Goal: Task Accomplishment & Management: Complete application form

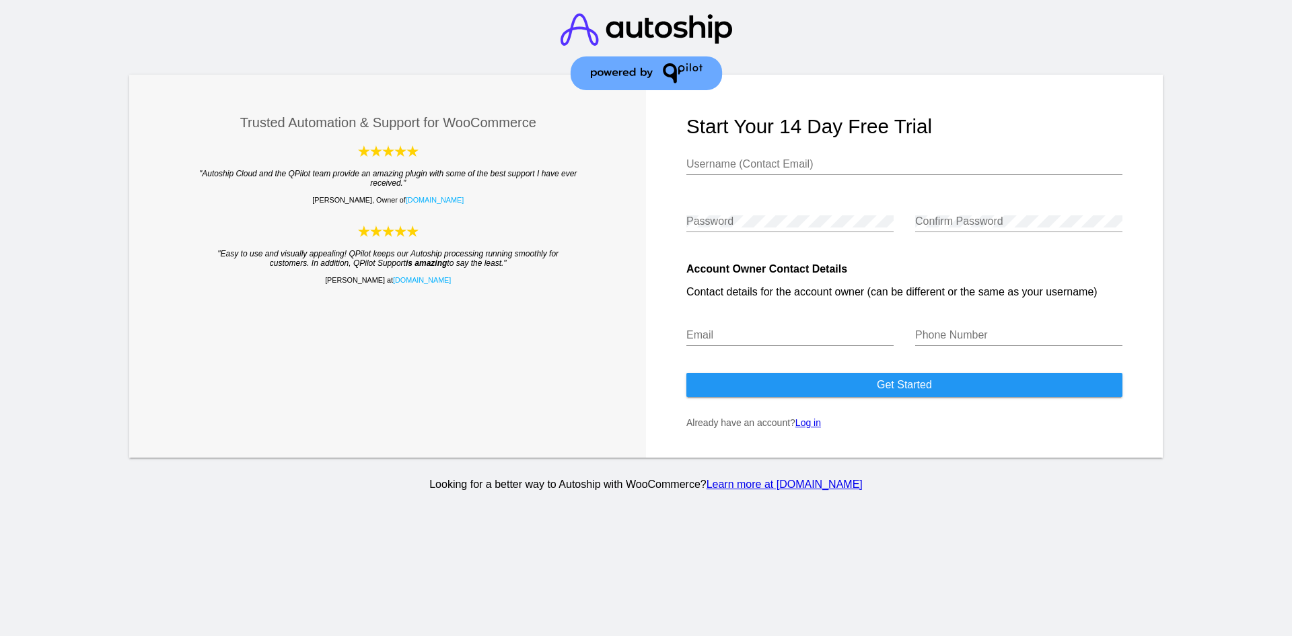
type input "[PERSON_NAME][EMAIL_ADDRESS][DOMAIN_NAME]"
click at [473, 207] on div "Trusted Automation & Support for WooCommerce "Autoship Cloud and the QPilot tea…" at bounding box center [646, 266] width 1034 height 383
click at [635, 221] on div "Trusted Automation & Support for WooCommerce "Autoship Cloud and the QPilot tea…" at bounding box center [646, 266] width 1034 height 383
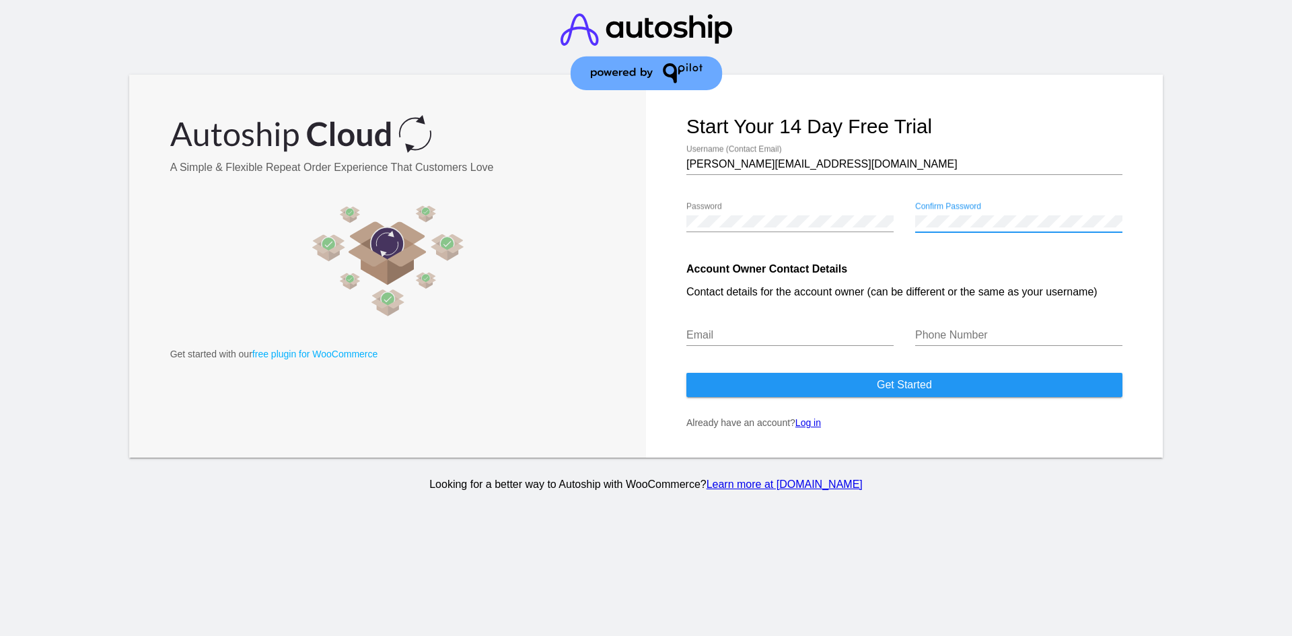
click at [745, 332] on input "Email" at bounding box center [790, 335] width 207 height 12
type input "[PERSON_NAME][EMAIL_ADDRESS][DOMAIN_NAME]"
click at [934, 337] on input "Phone Number" at bounding box center [1018, 335] width 207 height 12
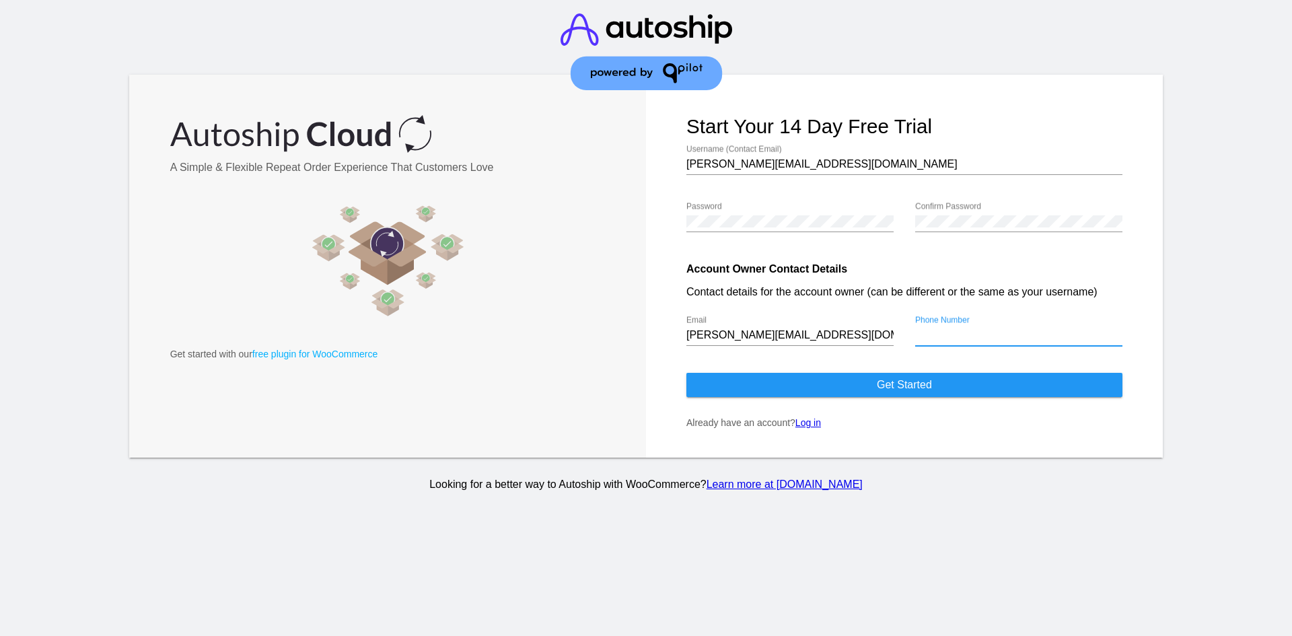
type input "2487193842"
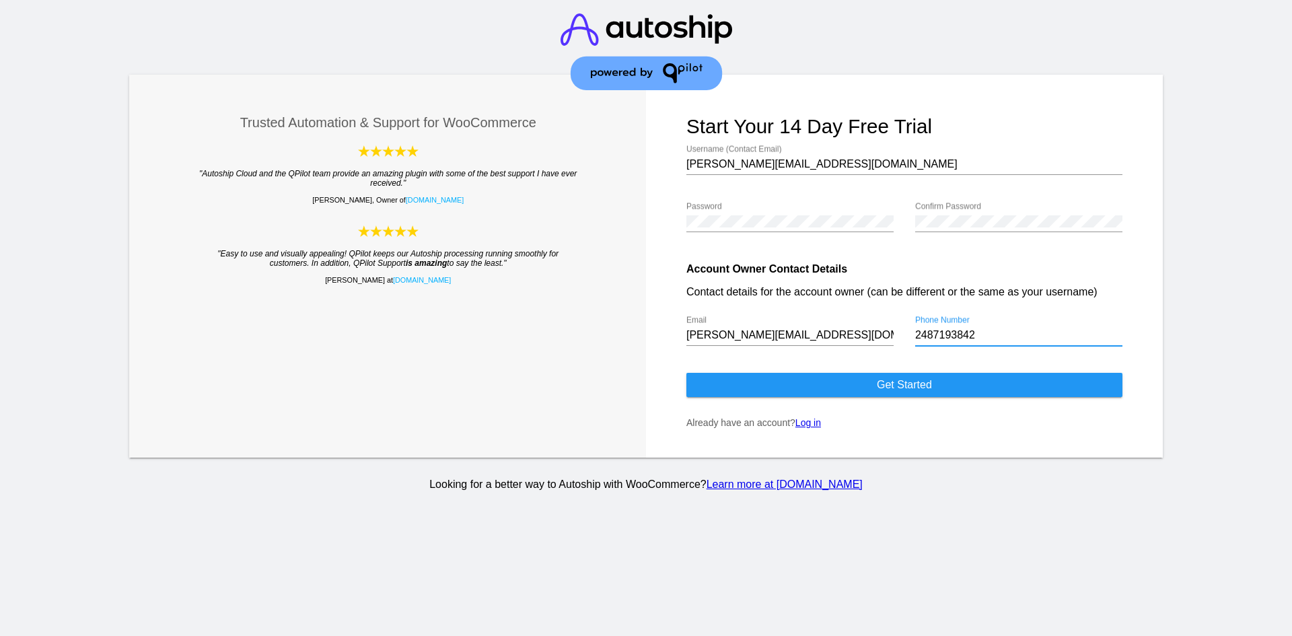
click at [918, 383] on span "Get started" at bounding box center [904, 384] width 55 height 11
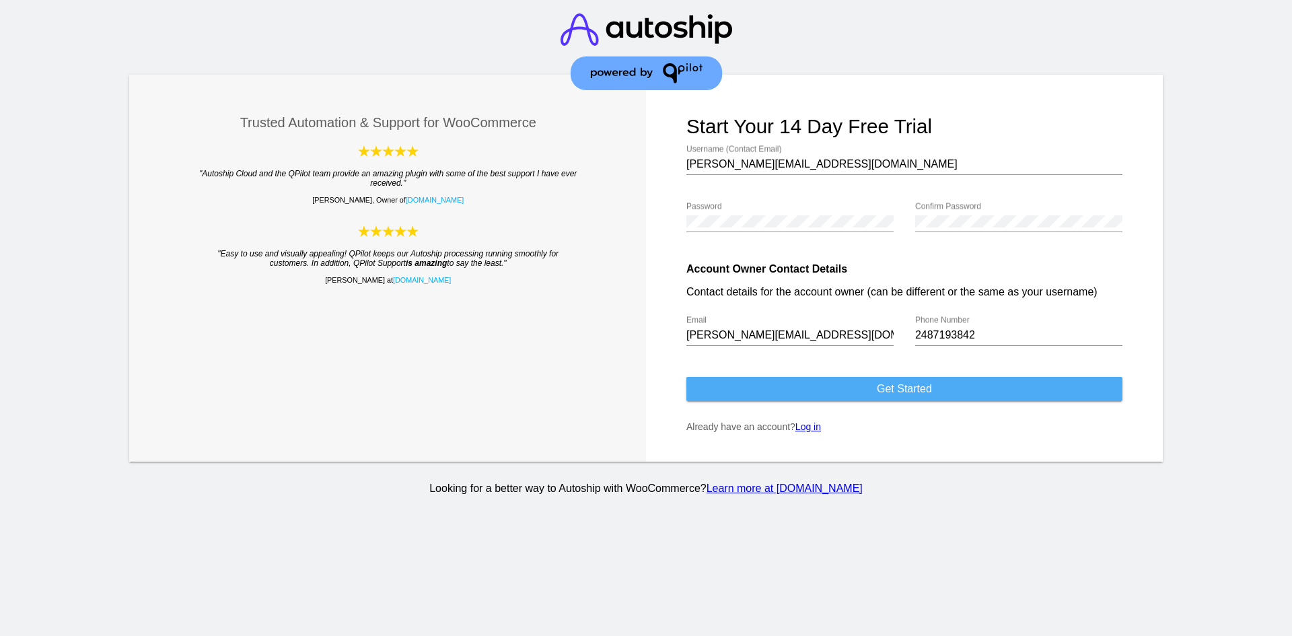
click at [872, 384] on button "Get started" at bounding box center [905, 389] width 436 height 24
